Goal: Task Accomplishment & Management: Complete application form

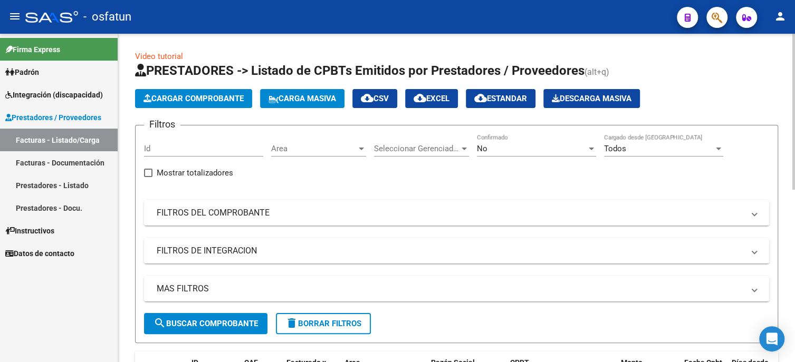
click at [161, 97] on span "Cargar Comprobante" at bounding box center [193, 98] width 100 height 9
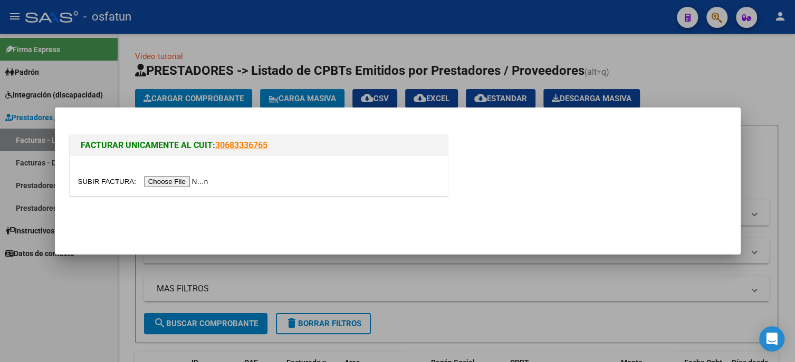
click at [180, 178] on input "file" at bounding box center [144, 181] width 133 height 11
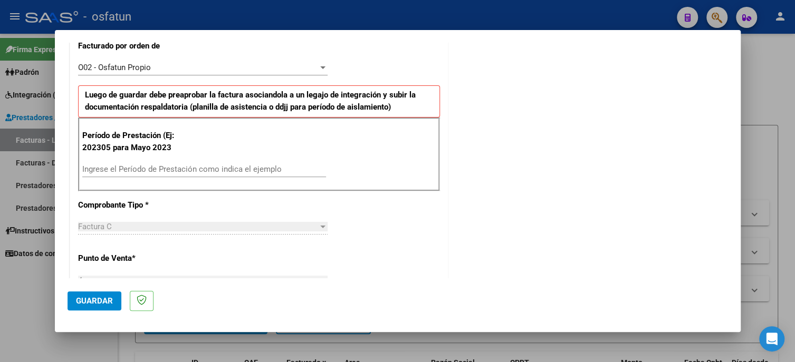
scroll to position [316, 0]
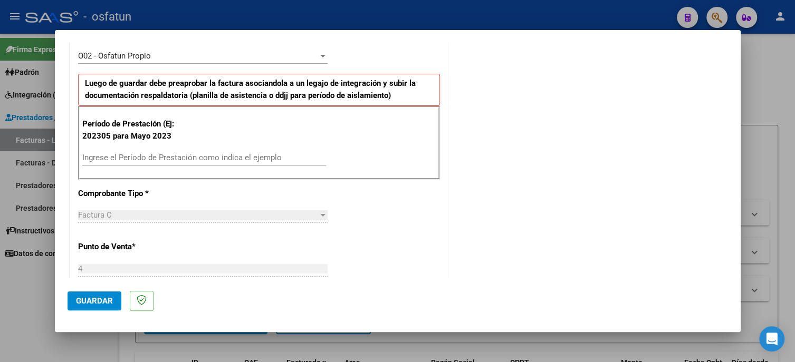
click at [115, 161] on div "Ingrese el Período de Prestación como indica el ejemplo" at bounding box center [204, 158] width 244 height 16
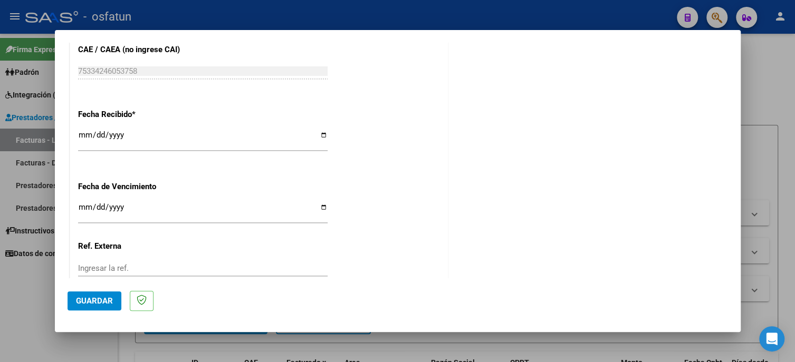
scroll to position [804, 0]
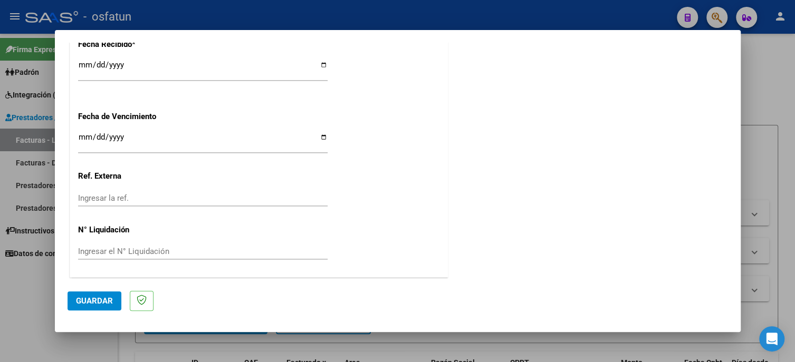
type input "202507"
click at [111, 298] on span "Guardar" at bounding box center [94, 300] width 37 height 9
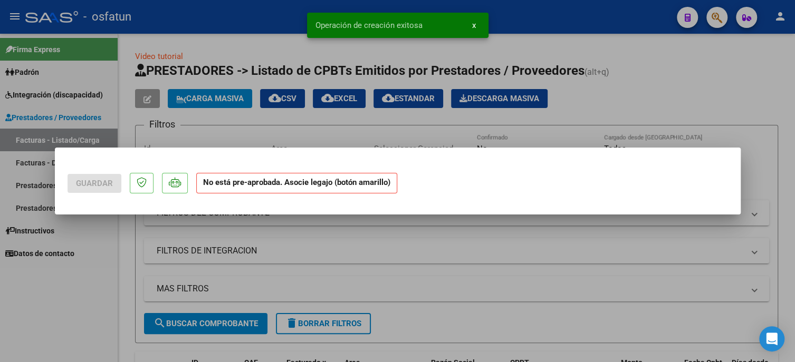
scroll to position [0, 0]
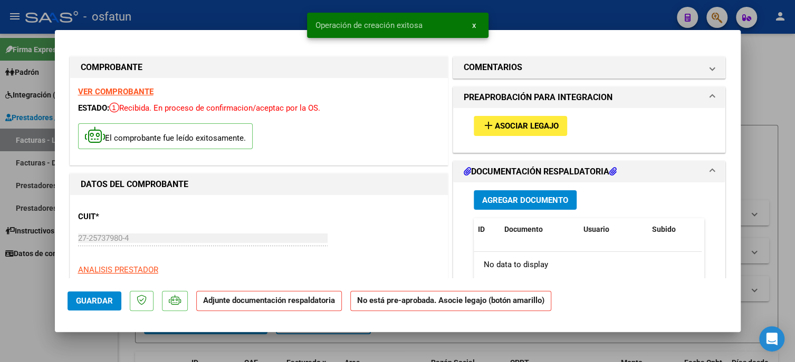
click at [534, 128] on span "Asociar Legajo" at bounding box center [527, 126] width 64 height 9
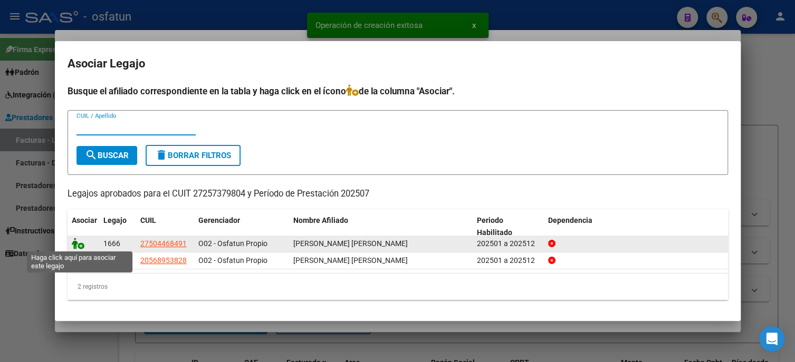
click at [75, 240] on icon at bounding box center [78, 244] width 13 height 12
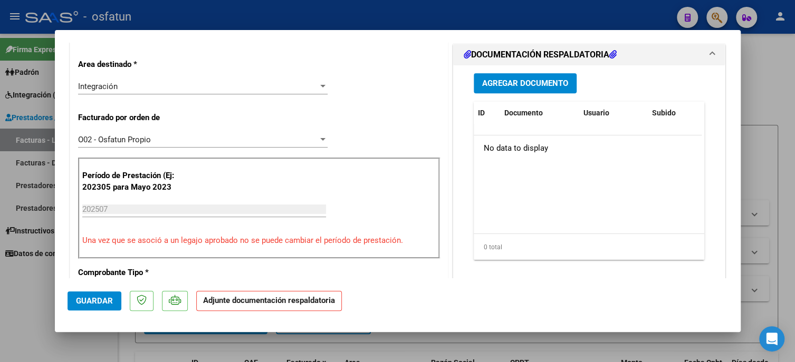
scroll to position [264, 0]
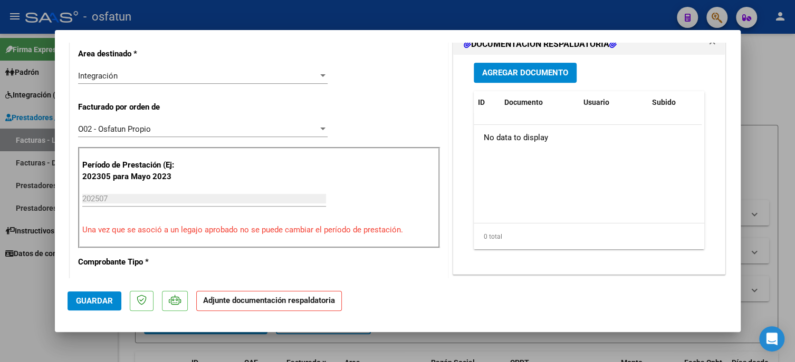
click at [508, 77] on span "Agregar Documento" at bounding box center [525, 71] width 86 height 9
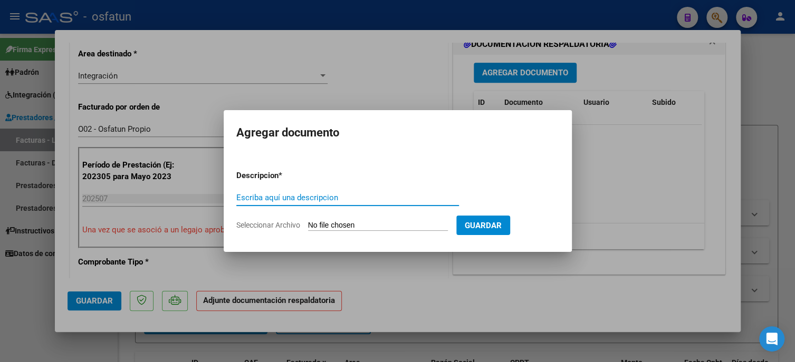
click at [298, 197] on input "Escriba aquí una descripcion" at bounding box center [347, 197] width 223 height 9
type input "planilla"
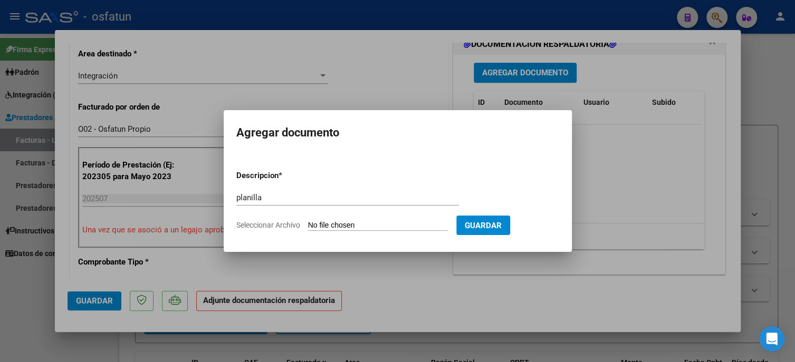
click at [492, 223] on span "Guardar" at bounding box center [483, 225] width 37 height 9
click at [402, 226] on input "Seleccionar Archivo" at bounding box center [378, 226] width 140 height 10
type input "C:\fakepath\lasistenvia [PERSON_NAME].pdf"
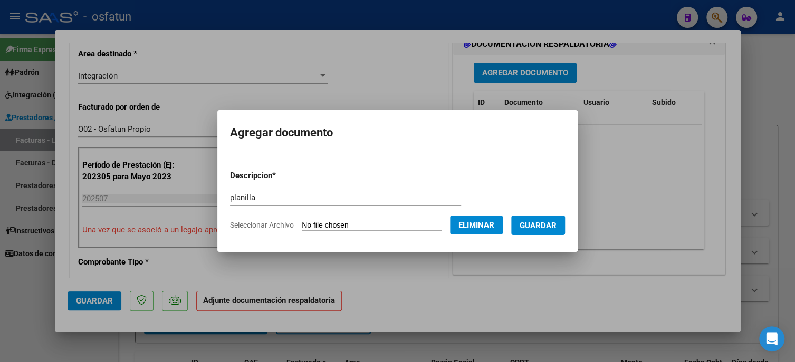
click at [556, 228] on span "Guardar" at bounding box center [537, 225] width 37 height 9
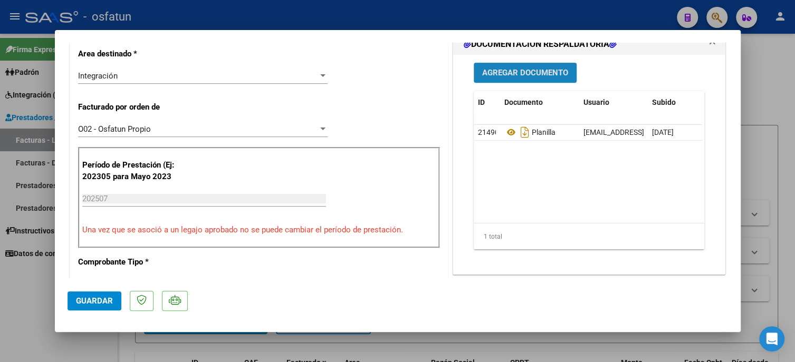
click at [525, 78] on span "Agregar Documento" at bounding box center [525, 73] width 86 height 9
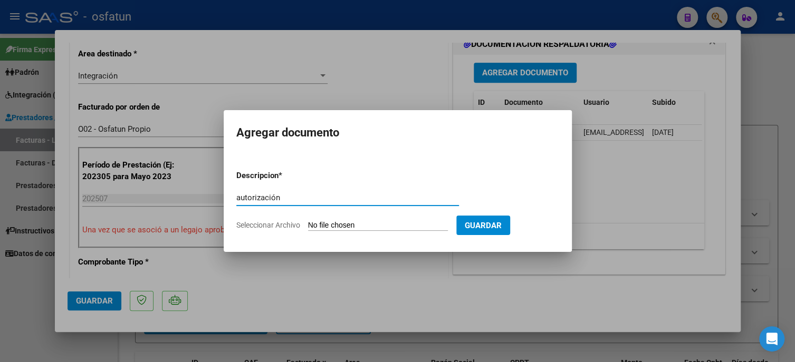
type input "autorización"
click at [335, 231] on form "Descripcion * autorización Escriba aquí una descripcion Seleccionar Archivo Gua…" at bounding box center [397, 200] width 323 height 77
click at [335, 221] on input "Seleccionar Archivo" at bounding box center [378, 226] width 140 height 10
type input "C:\fakepath\autorizacion [PERSON_NAME].pdf"
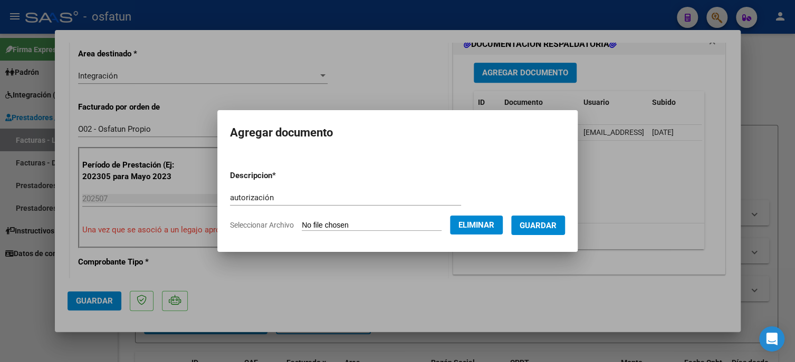
click at [543, 226] on span "Guardar" at bounding box center [537, 225] width 37 height 9
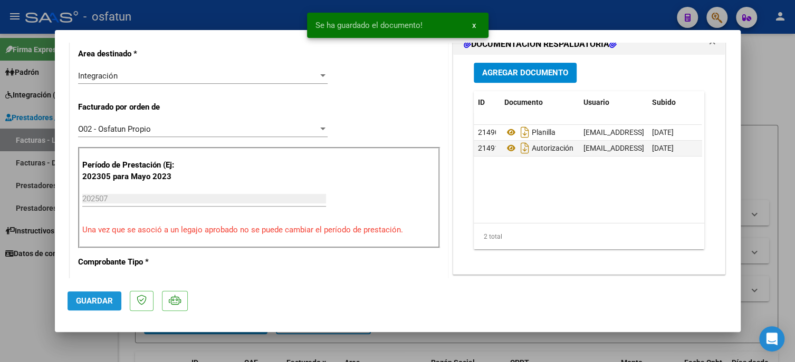
click at [103, 307] on button "Guardar" at bounding box center [94, 301] width 54 height 19
click at [83, 301] on span "Guardar" at bounding box center [94, 300] width 37 height 9
click at [24, 325] on div at bounding box center [397, 181] width 795 height 362
type input "$ 0,00"
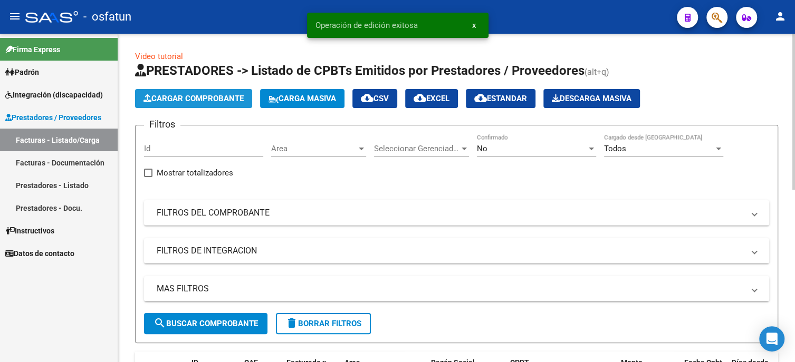
click at [190, 94] on span "Cargar Comprobante" at bounding box center [193, 98] width 100 height 9
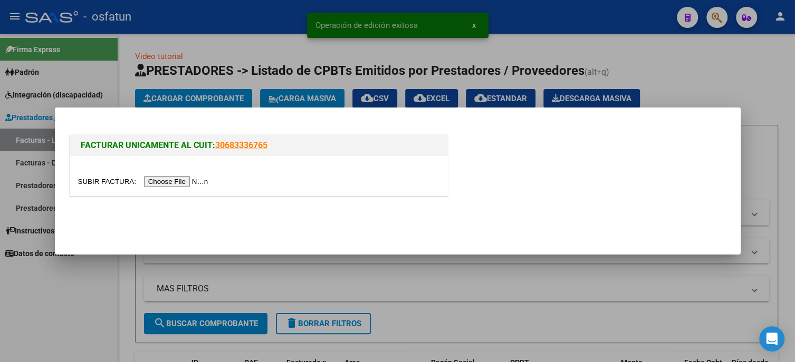
click at [191, 183] on input "file" at bounding box center [144, 181] width 133 height 11
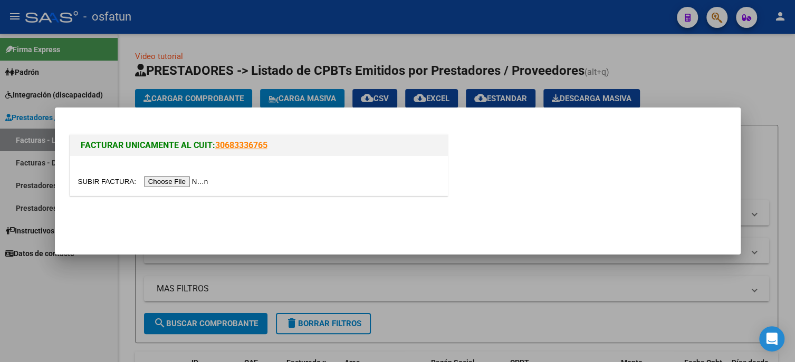
click at [159, 185] on input "file" at bounding box center [144, 181] width 133 height 11
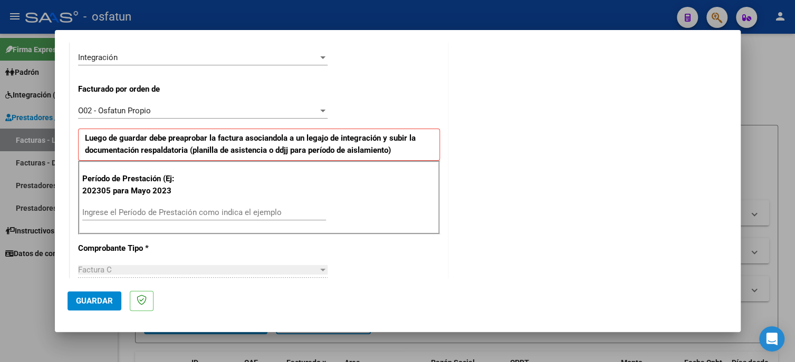
scroll to position [264, 0]
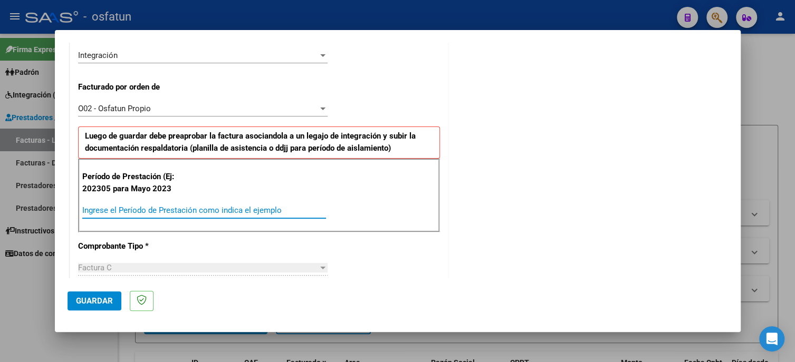
click at [146, 206] on input "Ingrese el Período de Prestación como indica el ejemplo" at bounding box center [204, 210] width 244 height 9
type input "202507"
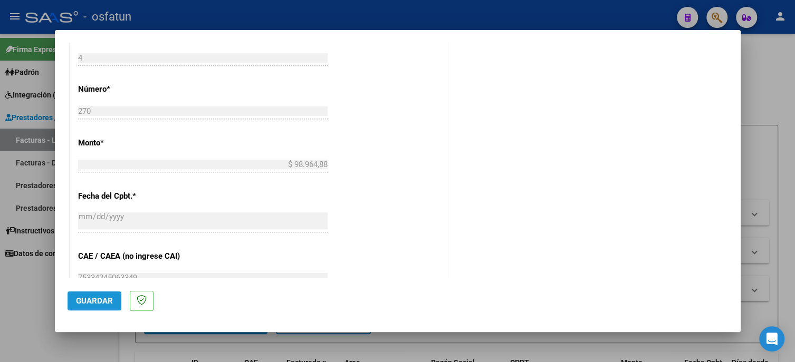
click at [108, 302] on span "Guardar" at bounding box center [94, 300] width 37 height 9
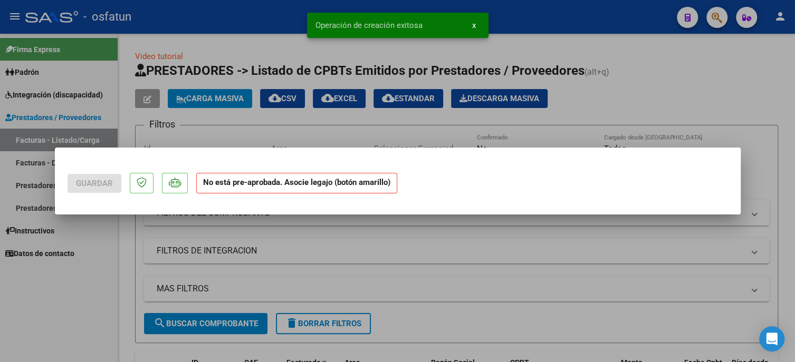
scroll to position [0, 0]
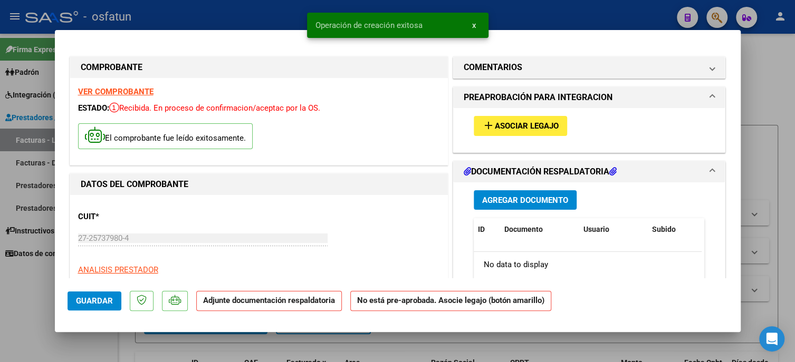
click at [487, 123] on mat-icon "add" at bounding box center [488, 125] width 13 height 13
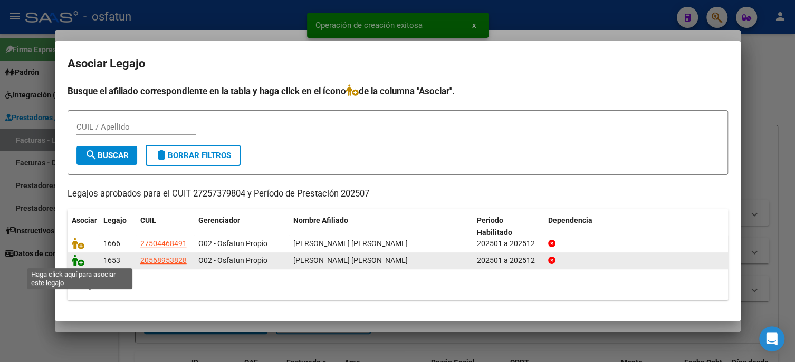
click at [77, 262] on icon at bounding box center [78, 261] width 13 height 12
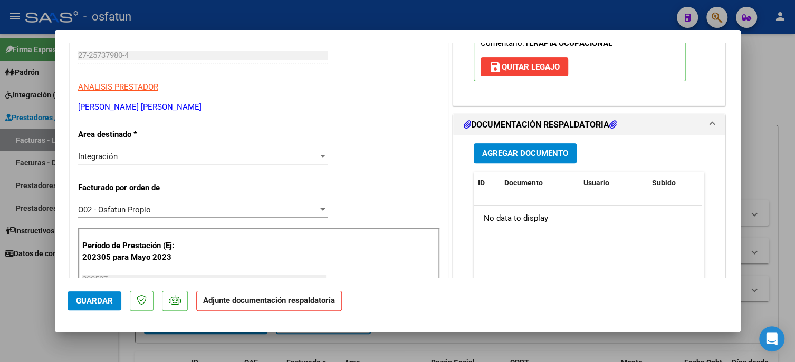
scroll to position [264, 0]
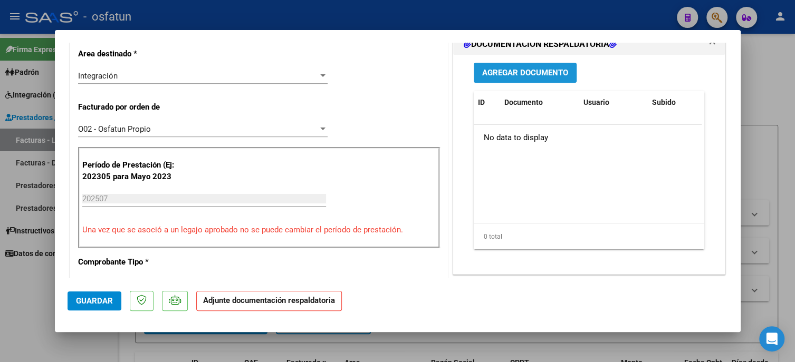
click at [538, 72] on span "Agregar Documento" at bounding box center [525, 73] width 86 height 9
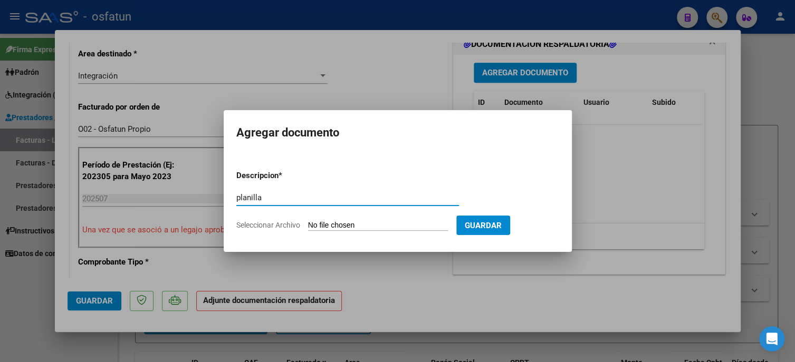
type input "planilla"
click at [376, 224] on input "Seleccionar Archivo" at bounding box center [378, 226] width 140 height 10
type input "C:\fakepath\sistencia [PERSON_NAME].pdf"
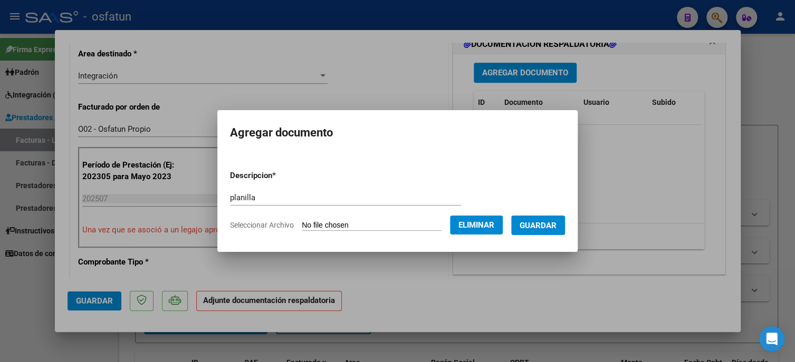
click at [537, 224] on span "Guardar" at bounding box center [537, 225] width 37 height 9
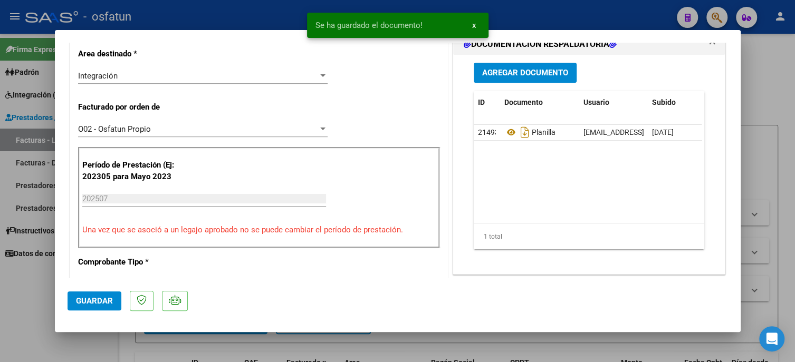
click at [676, 299] on mat-dialog-actions "Guardar" at bounding box center [397, 299] width 660 height 42
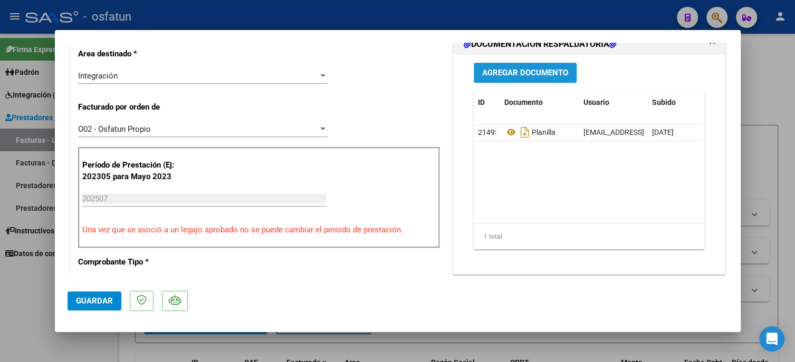
click at [490, 69] on span "Agregar Documento" at bounding box center [525, 73] width 86 height 9
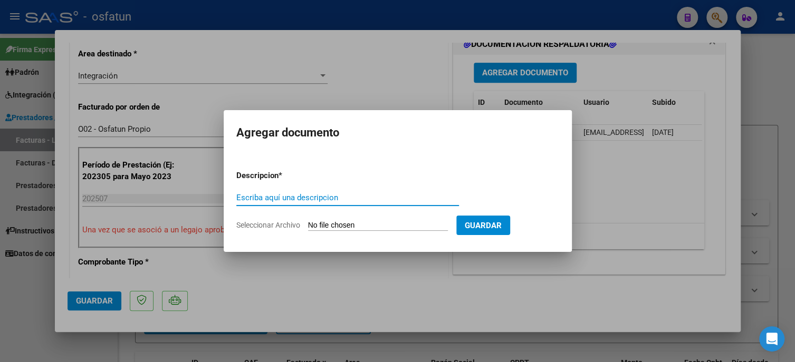
type input "p"
type input "autorización"
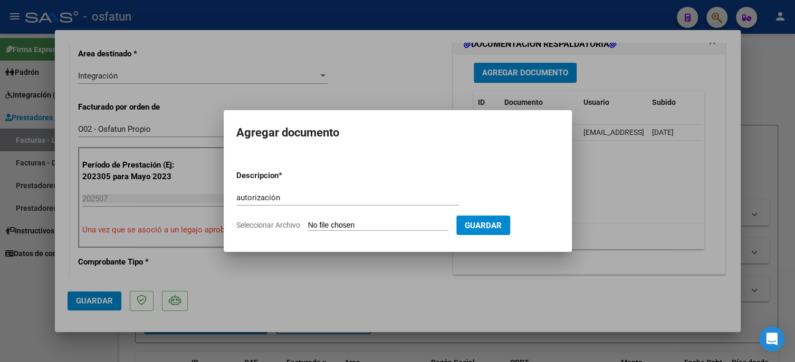
click at [388, 224] on input "Seleccionar Archivo" at bounding box center [378, 226] width 140 height 10
type input "C:\fakepath\autorizacin [PERSON_NAME].pdf"
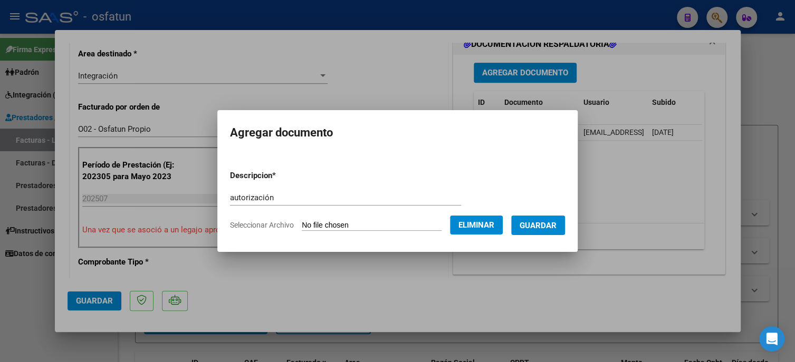
click at [543, 227] on span "Guardar" at bounding box center [537, 225] width 37 height 9
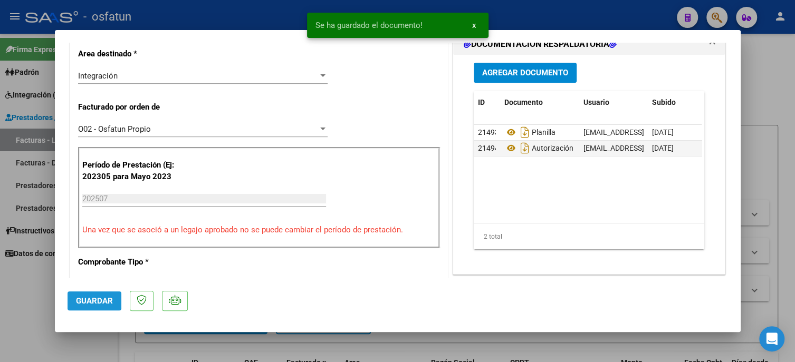
click at [82, 300] on span "Guardar" at bounding box center [94, 300] width 37 height 9
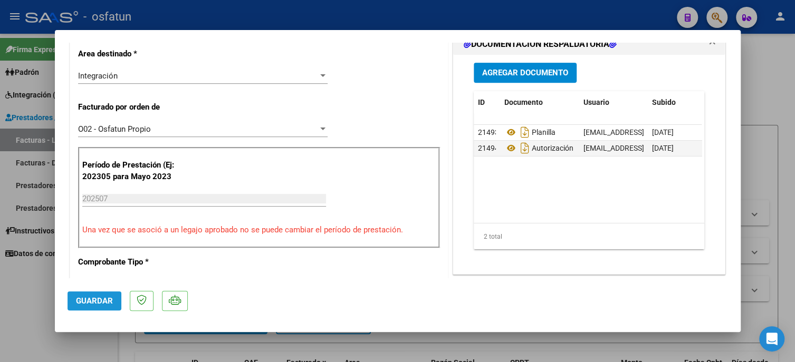
click at [89, 304] on span "Guardar" at bounding box center [94, 300] width 37 height 9
click at [24, 323] on div at bounding box center [397, 181] width 795 height 362
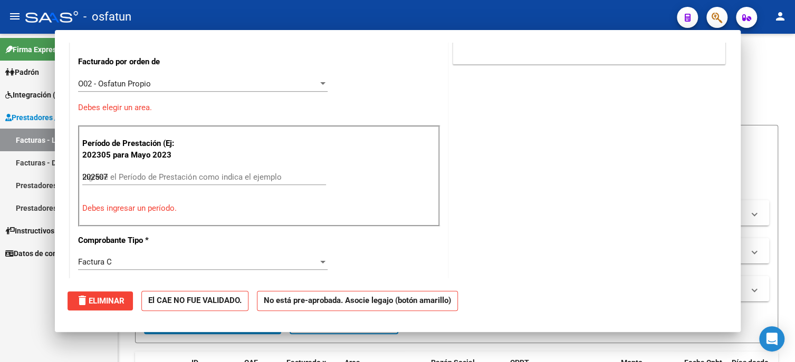
type input "$ 0,00"
